Goal: Check status: Check status

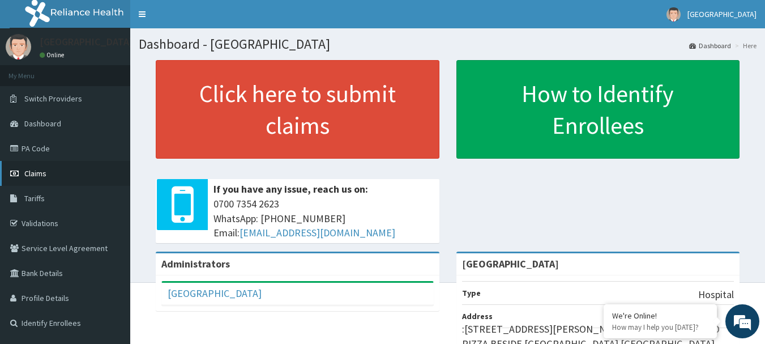
click at [50, 178] on link "Claims" at bounding box center [65, 173] width 130 height 25
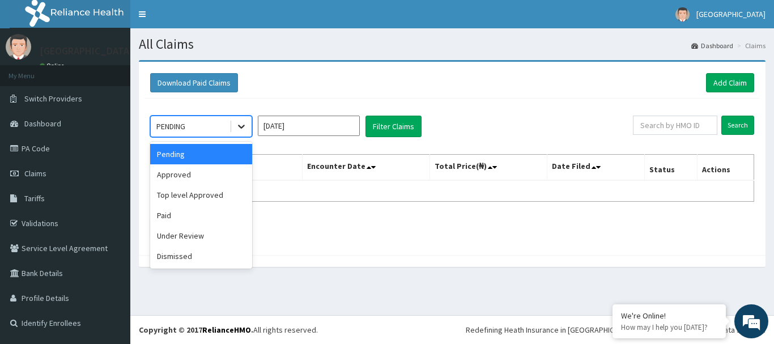
click at [241, 129] on icon at bounding box center [241, 126] width 11 height 11
click at [180, 214] on div "Paid" at bounding box center [201, 215] width 102 height 20
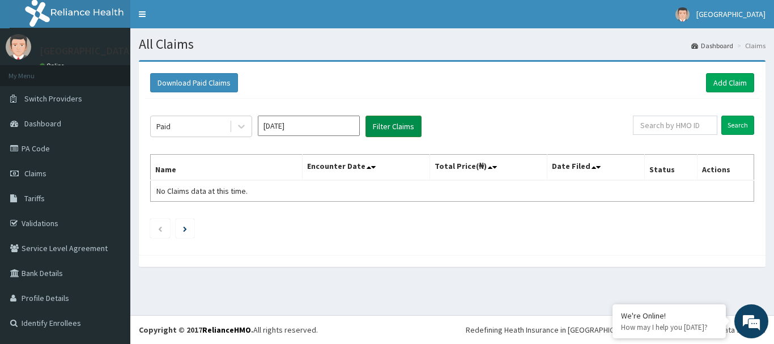
click at [394, 125] on button "Filter Claims" at bounding box center [393, 127] width 56 height 22
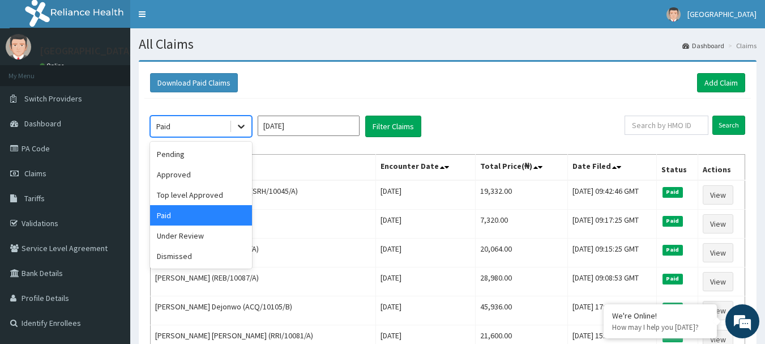
click at [239, 126] on icon at bounding box center [241, 127] width 7 height 4
click at [189, 152] on div "Pending" at bounding box center [201, 154] width 102 height 20
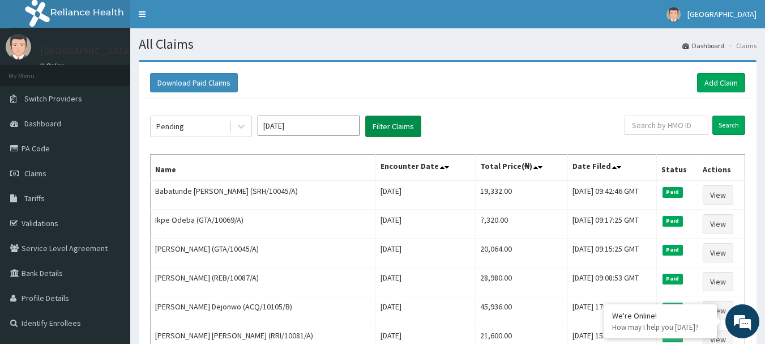
click at [398, 126] on button "Filter Claims" at bounding box center [393, 127] width 56 height 22
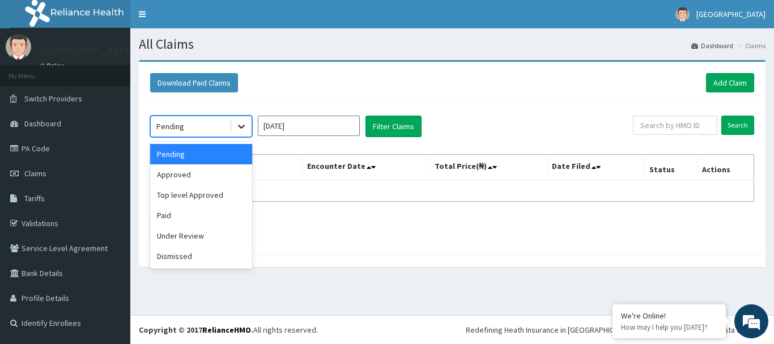
click at [242, 127] on icon at bounding box center [241, 127] width 7 height 4
click at [173, 213] on div "Paid" at bounding box center [201, 215] width 102 height 20
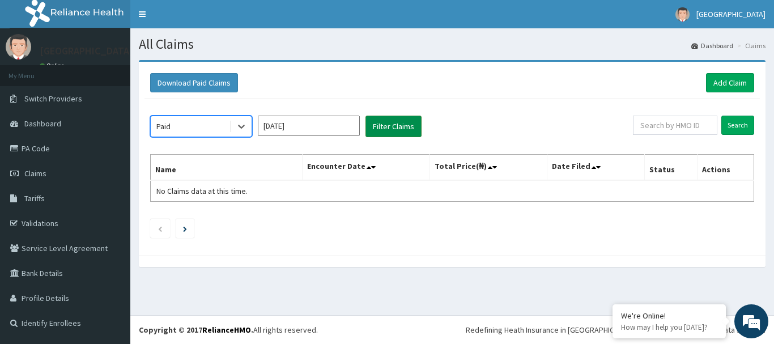
click at [390, 130] on button "Filter Claims" at bounding box center [393, 127] width 56 height 22
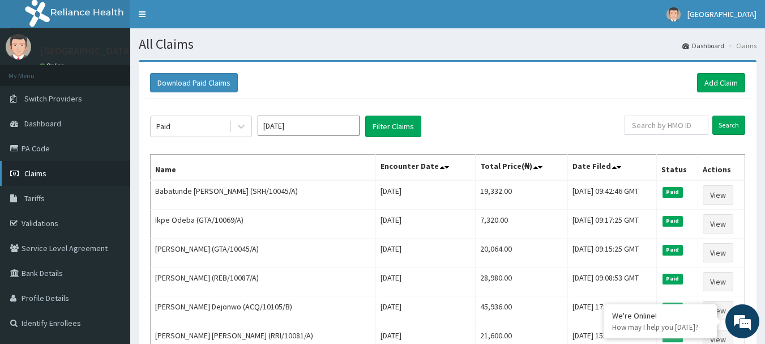
click at [43, 173] on span "Claims" at bounding box center [35, 173] width 22 height 10
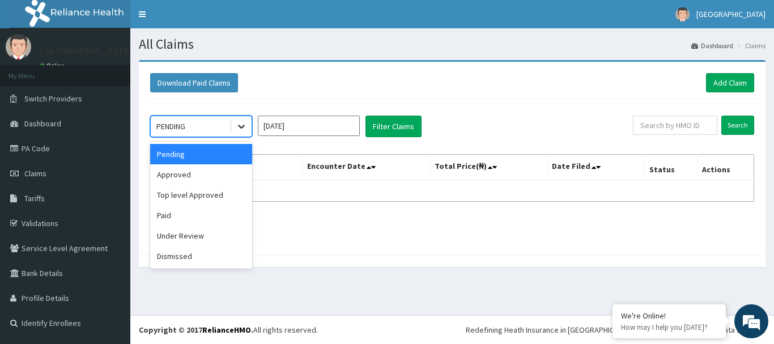
click at [240, 123] on icon at bounding box center [241, 126] width 11 height 11
click at [169, 208] on div "Paid" at bounding box center [201, 215] width 102 height 20
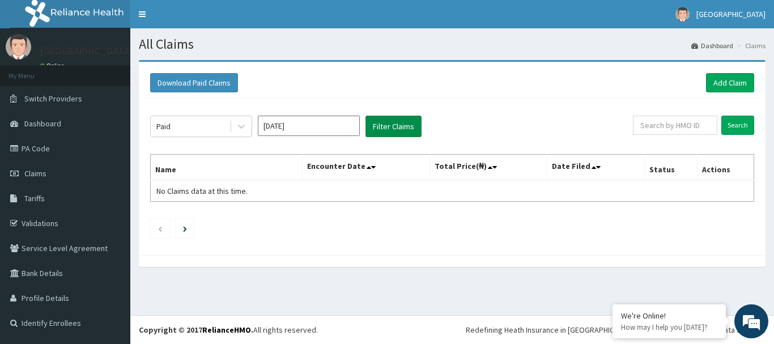
click at [395, 129] on button "Filter Claims" at bounding box center [393, 127] width 56 height 22
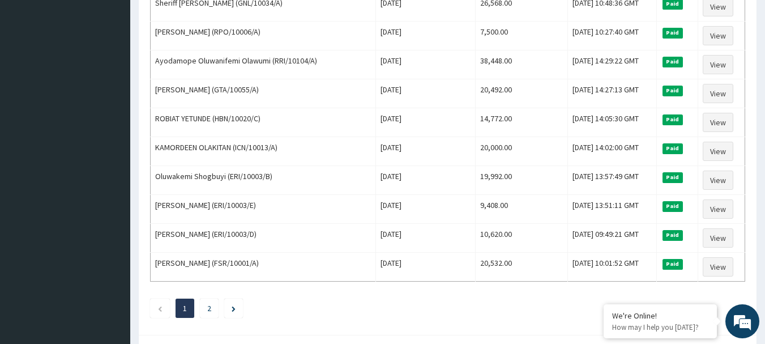
scroll to position [1395, 0]
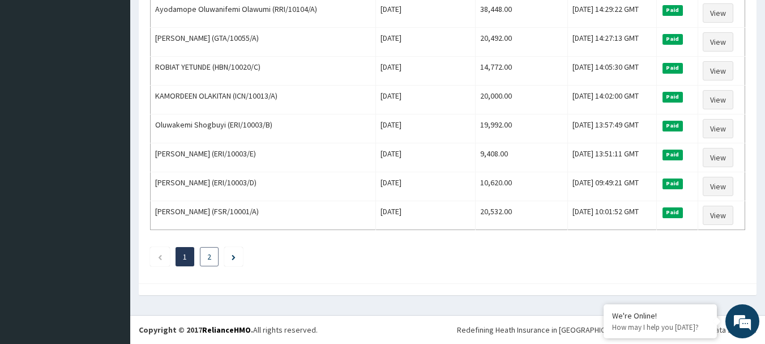
click at [207, 259] on li "2" at bounding box center [209, 256] width 19 height 19
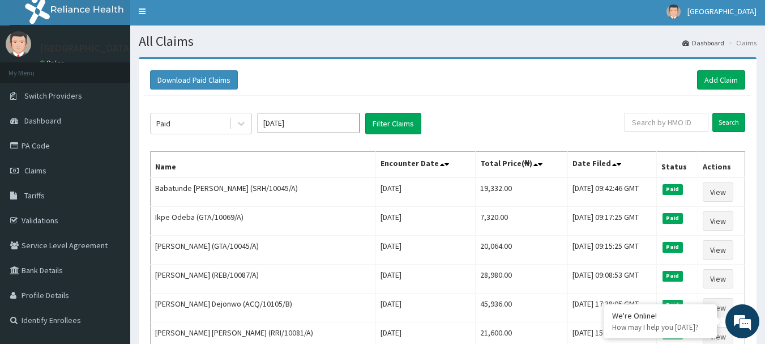
scroll to position [0, 0]
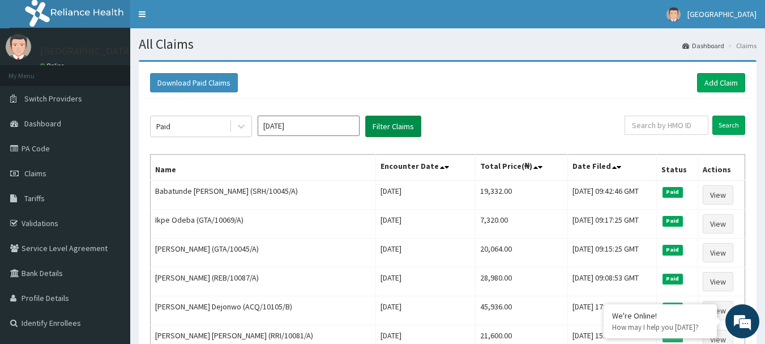
click at [401, 122] on button "Filter Claims" at bounding box center [393, 127] width 56 height 22
